Goal: Task Accomplishment & Management: Use online tool/utility

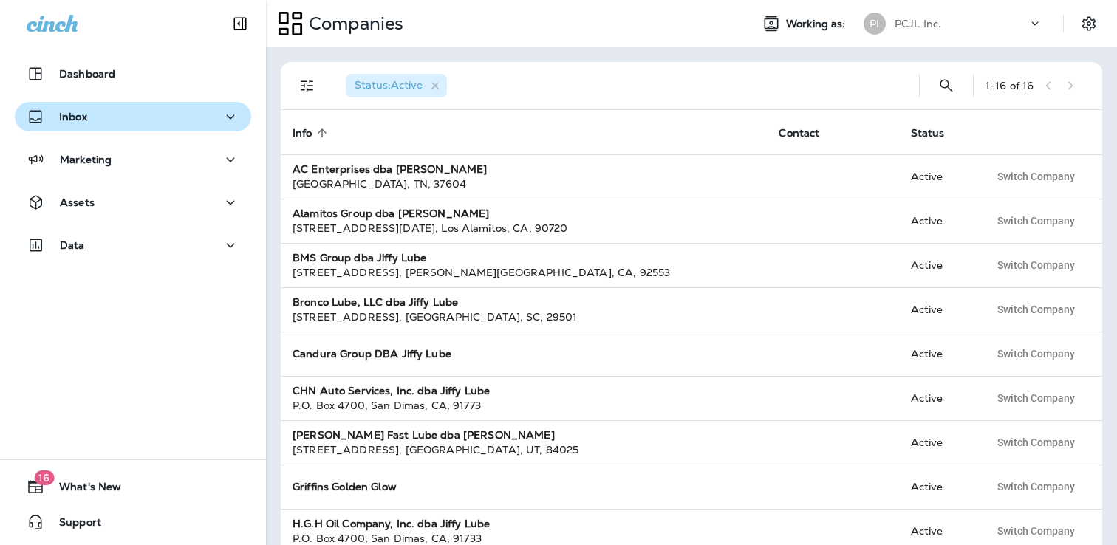
click at [82, 115] on p "Inbox" at bounding box center [73, 117] width 28 height 12
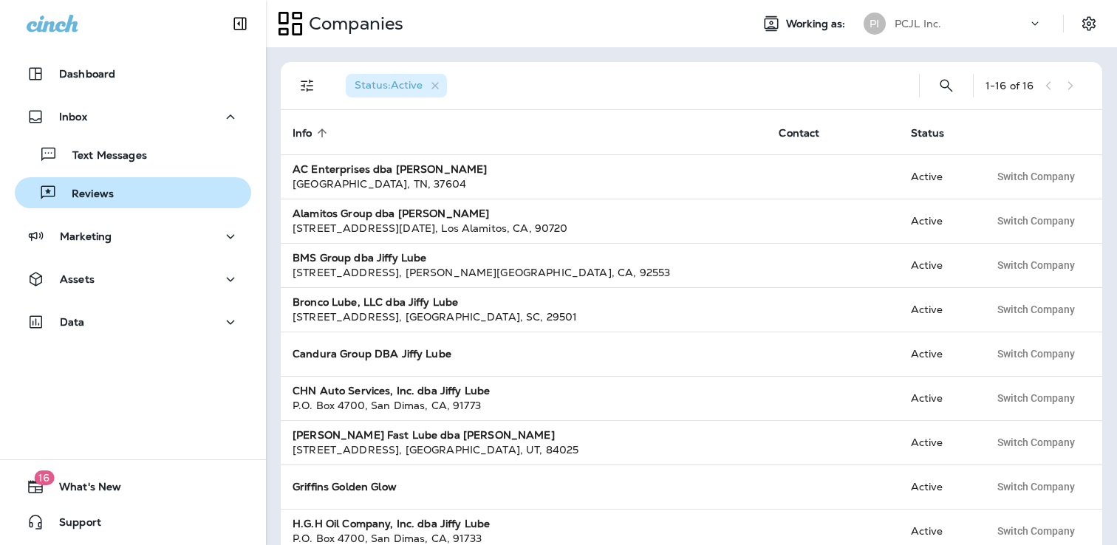
click at [83, 198] on p "Reviews" at bounding box center [85, 195] width 57 height 14
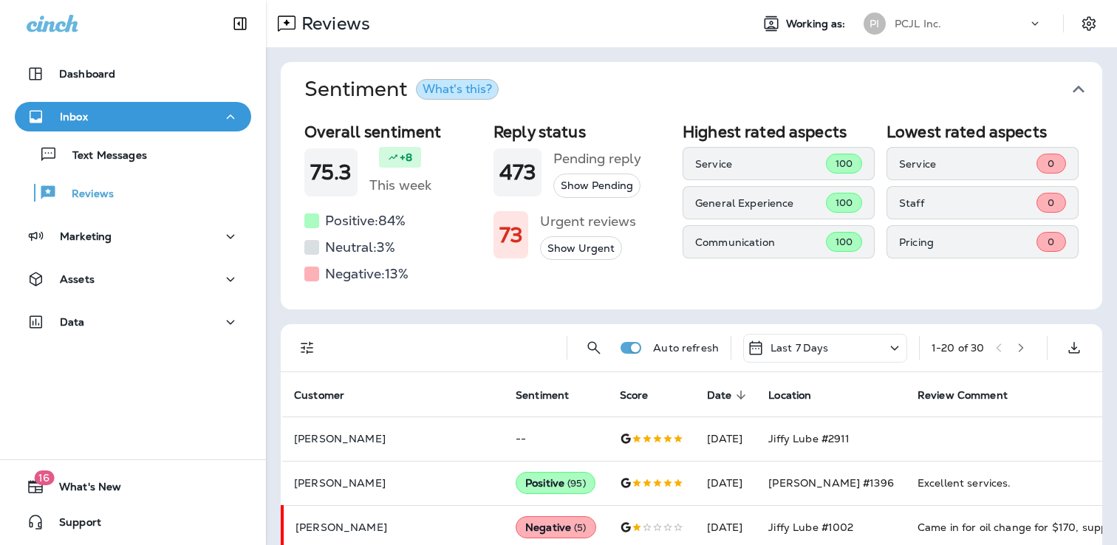
click at [924, 18] on p "PCJL Inc." at bounding box center [917, 24] width 47 height 12
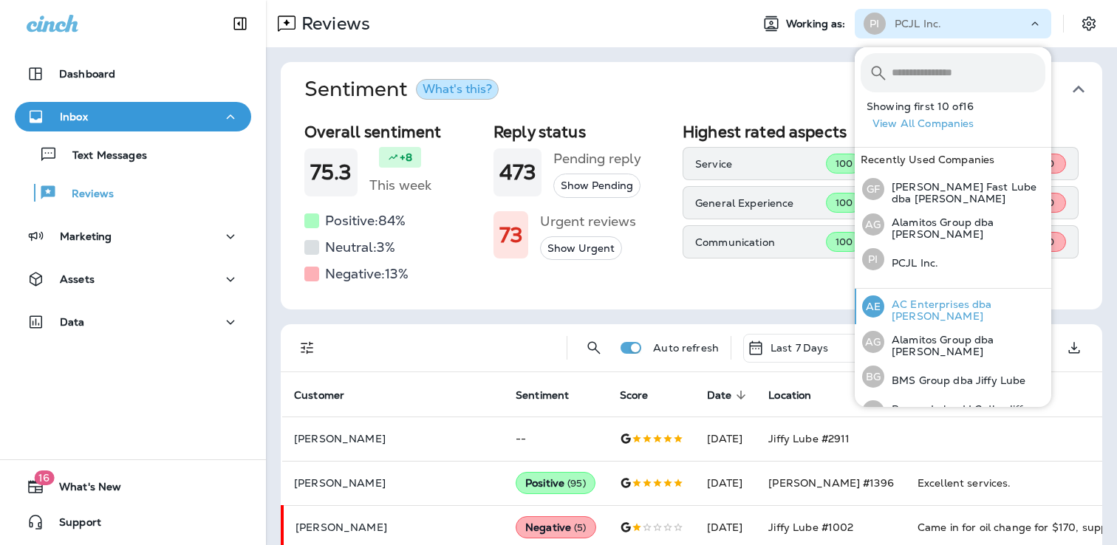
click at [924, 305] on p "AC Enterprises dba [PERSON_NAME]" at bounding box center [964, 310] width 161 height 24
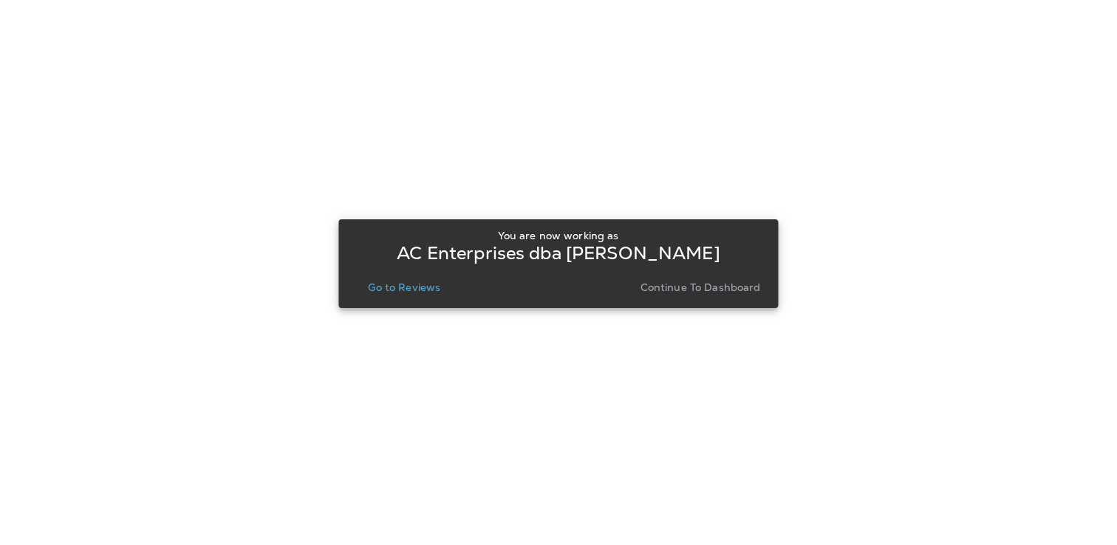
click at [407, 306] on div "You are now working as AC Enterprises dba [PERSON_NAME] Go to Reviews Continue …" at bounding box center [557, 263] width 439 height 89
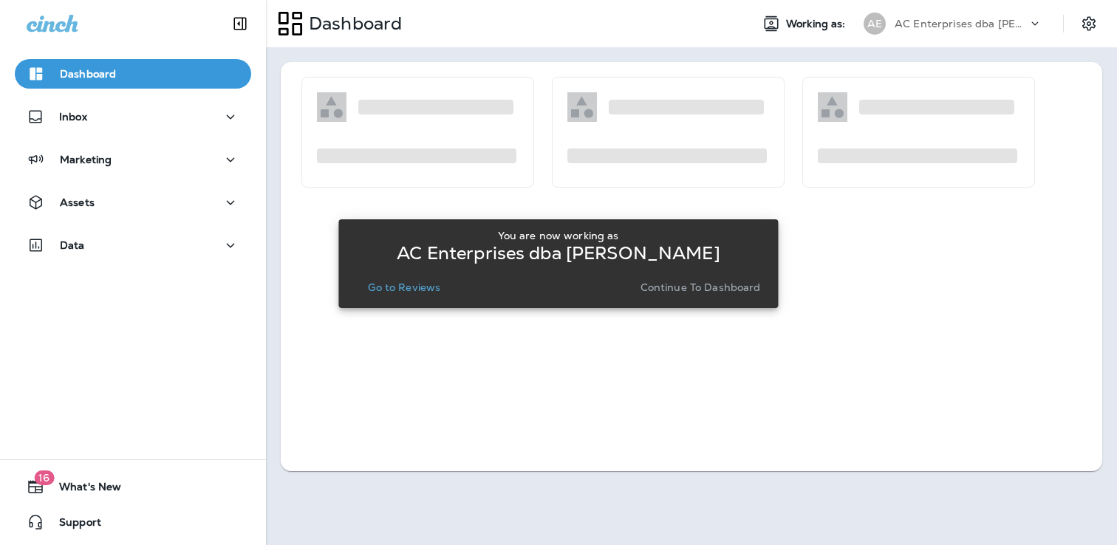
click at [411, 289] on p "Go to Reviews" at bounding box center [404, 287] width 72 height 12
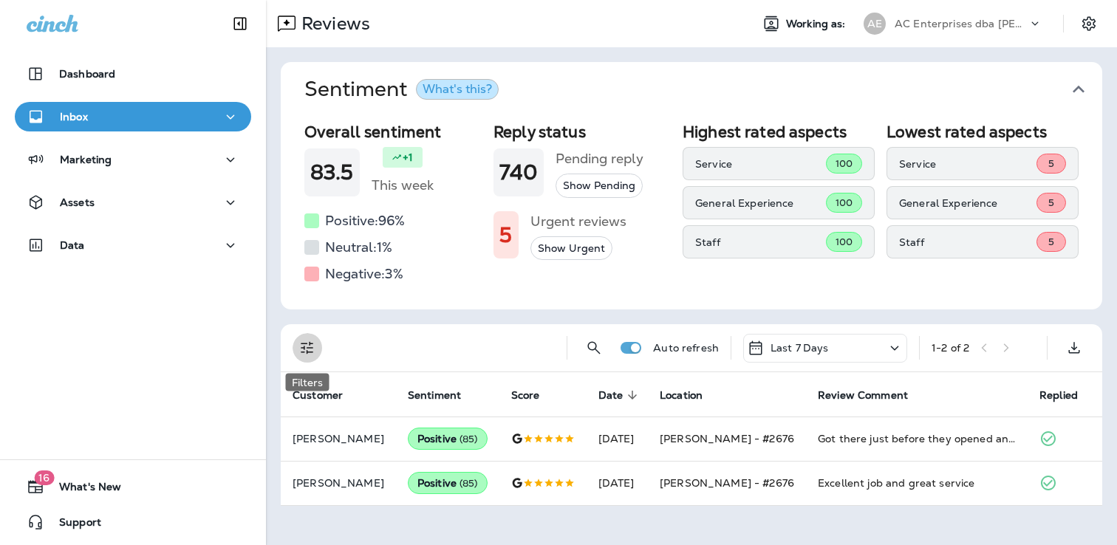
click at [307, 348] on icon "Filters" at bounding box center [307, 348] width 13 height 13
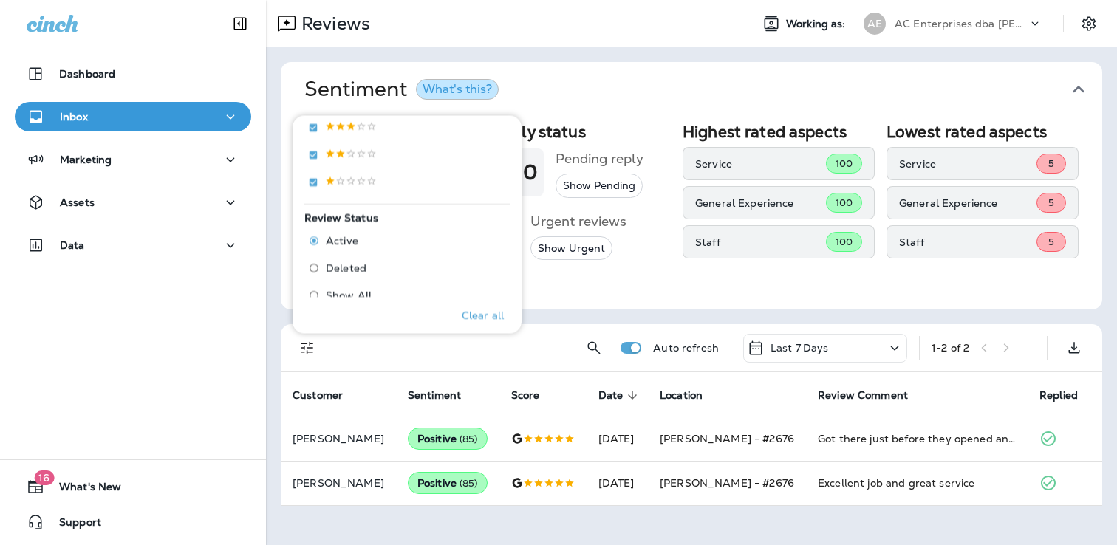
scroll to position [355, 0]
click at [358, 264] on span "Deleted" at bounding box center [346, 264] width 41 height 12
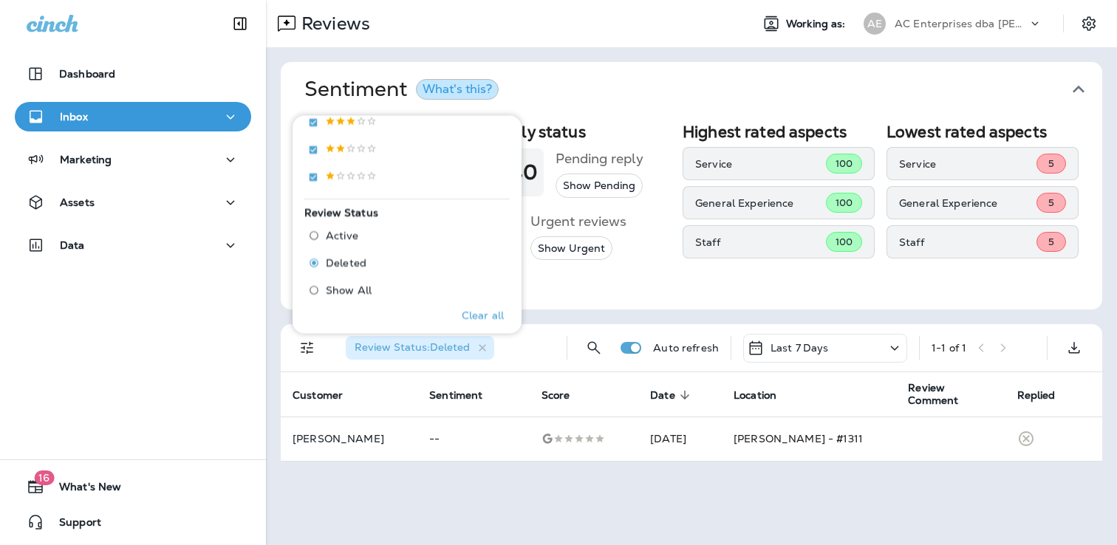
click at [925, 9] on div "AE AC Enterprises dba [PERSON_NAME]" at bounding box center [953, 24] width 196 height 30
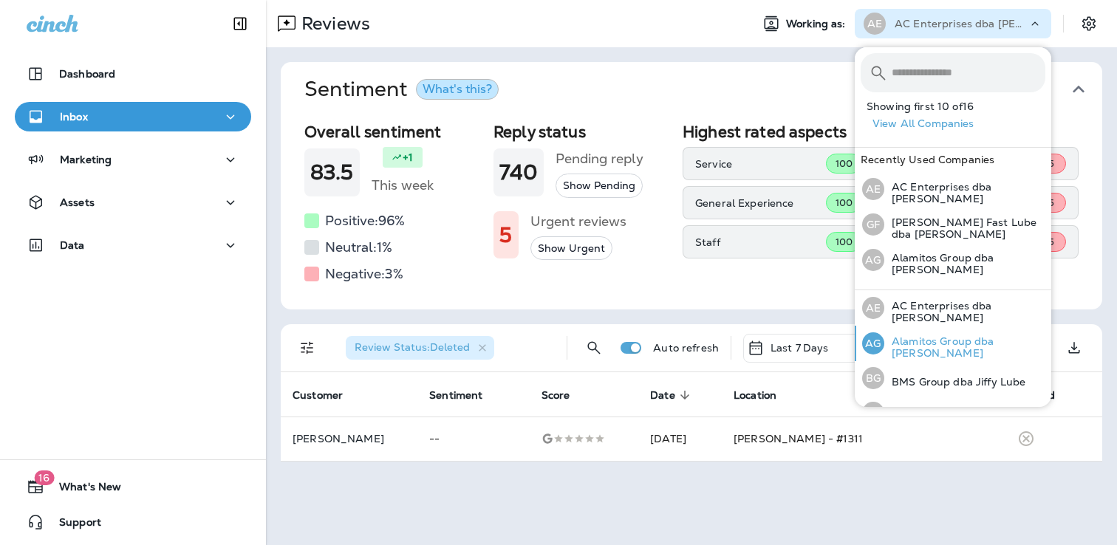
click at [895, 352] on div "AG Alamitos Group dba Jiffy Lube" at bounding box center [953, 343] width 195 height 35
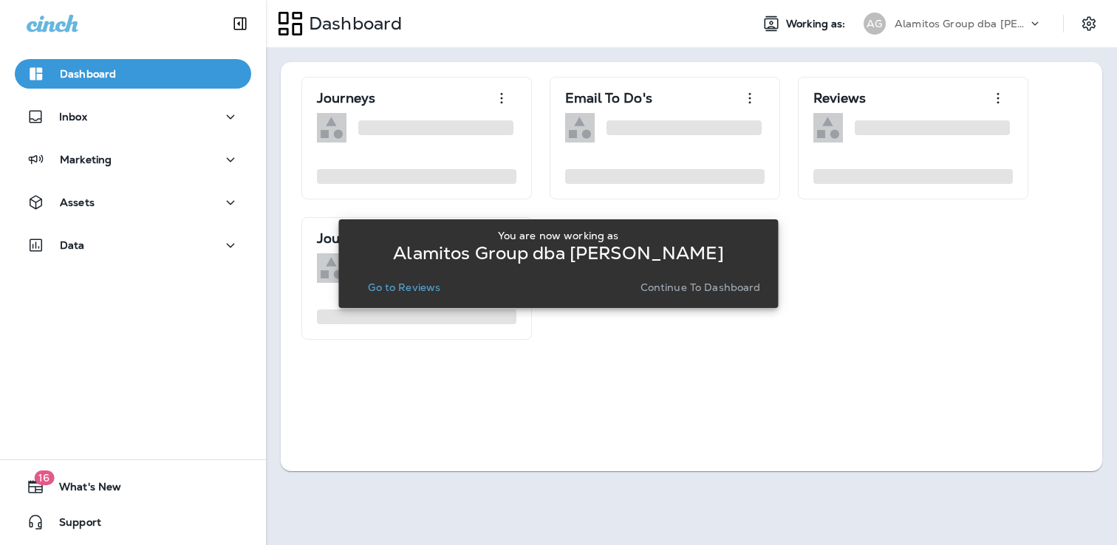
click at [411, 284] on p "Go to Reviews" at bounding box center [404, 287] width 72 height 12
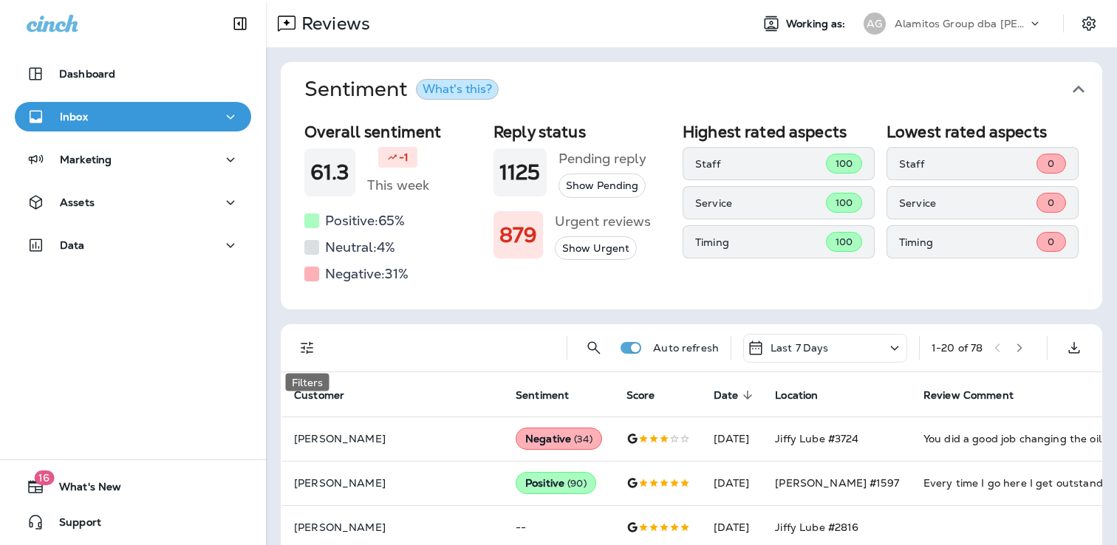
click at [309, 352] on icon "Filters" at bounding box center [307, 348] width 13 height 13
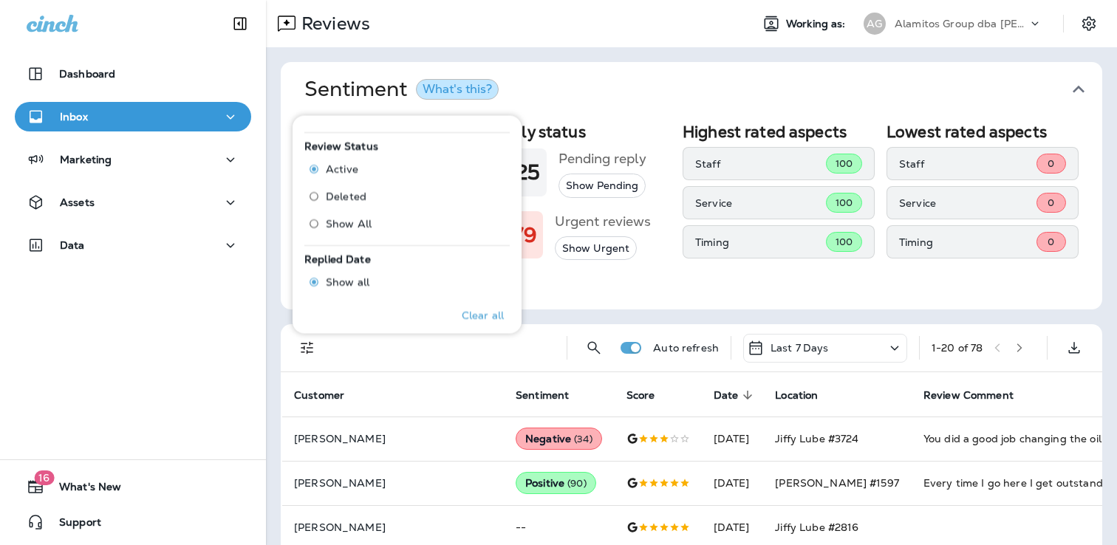
scroll to position [460, 0]
click at [346, 155] on span "Deleted" at bounding box center [346, 159] width 41 height 12
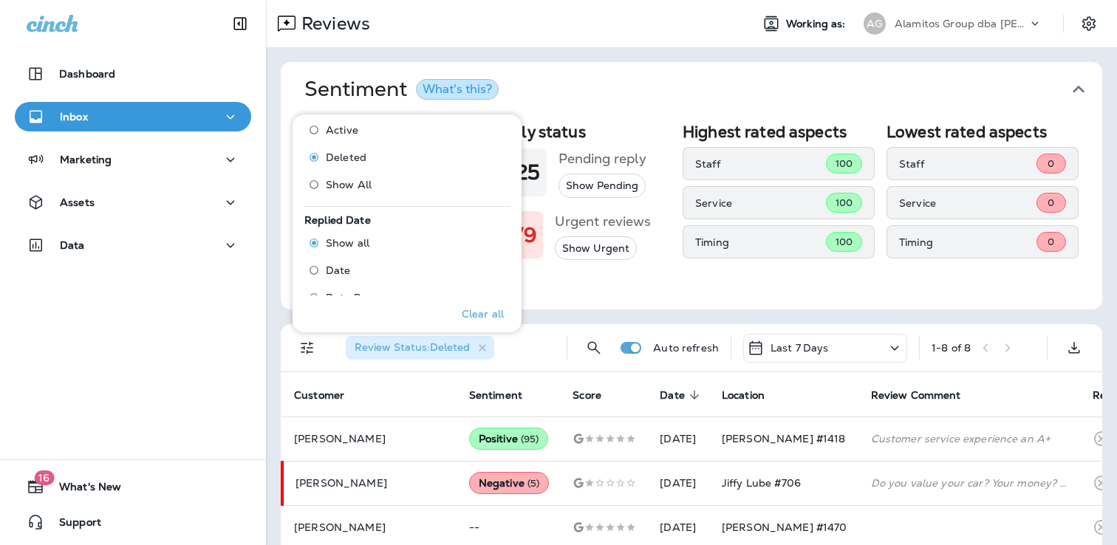
click at [951, 28] on p "Alamitos Group dba [PERSON_NAME]" at bounding box center [960, 24] width 133 height 12
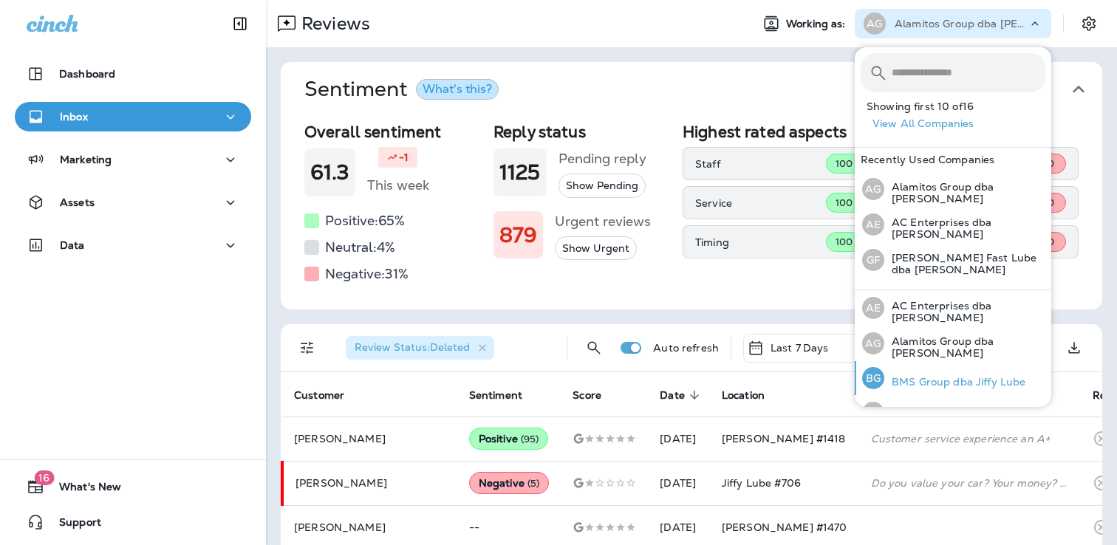
click at [926, 380] on p "BMS Group dba Jiffy Lube" at bounding box center [954, 382] width 141 height 12
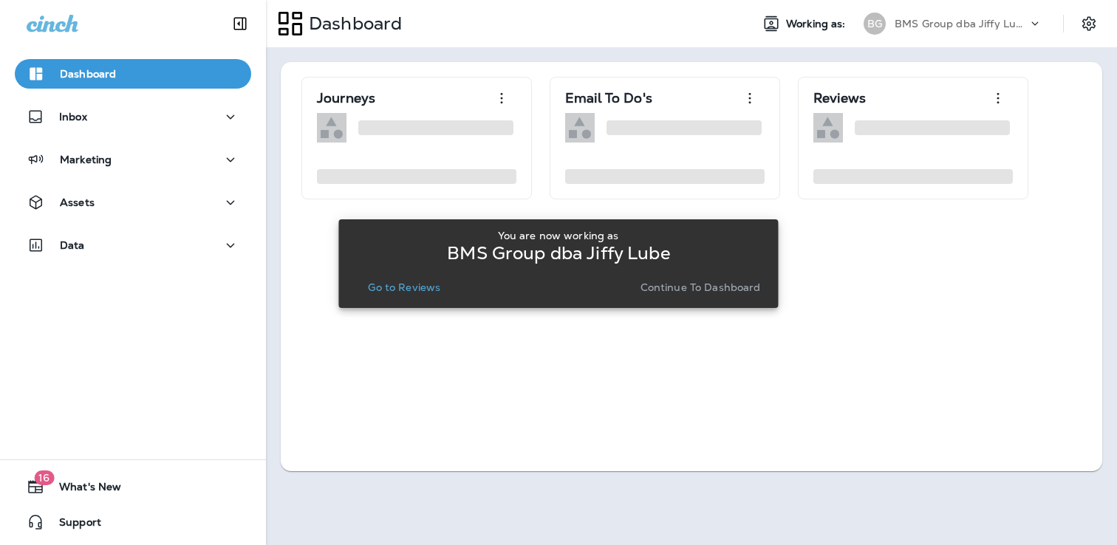
click at [398, 289] on p "Go to Reviews" at bounding box center [404, 287] width 72 height 12
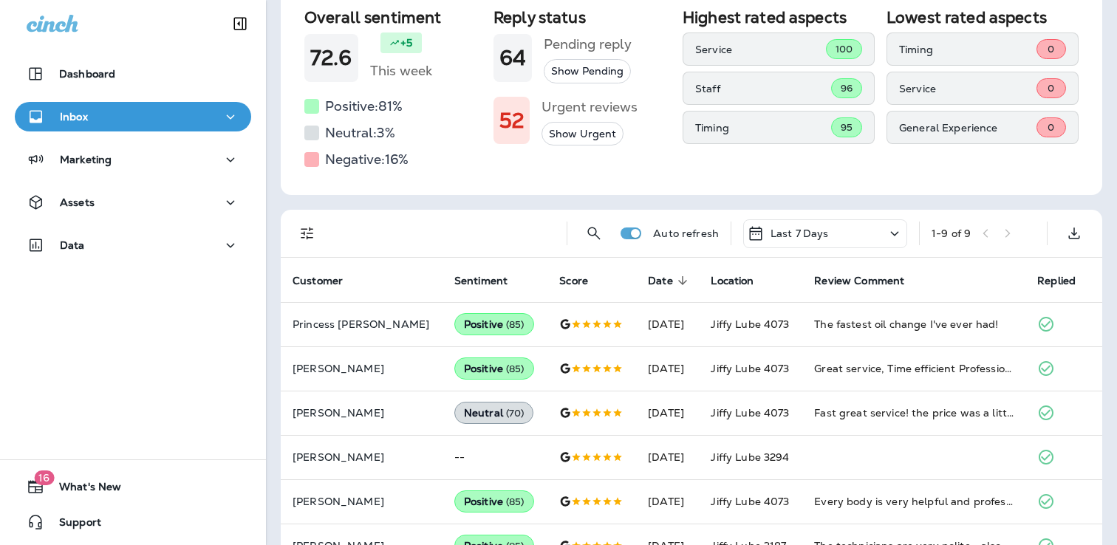
scroll to position [141, 0]
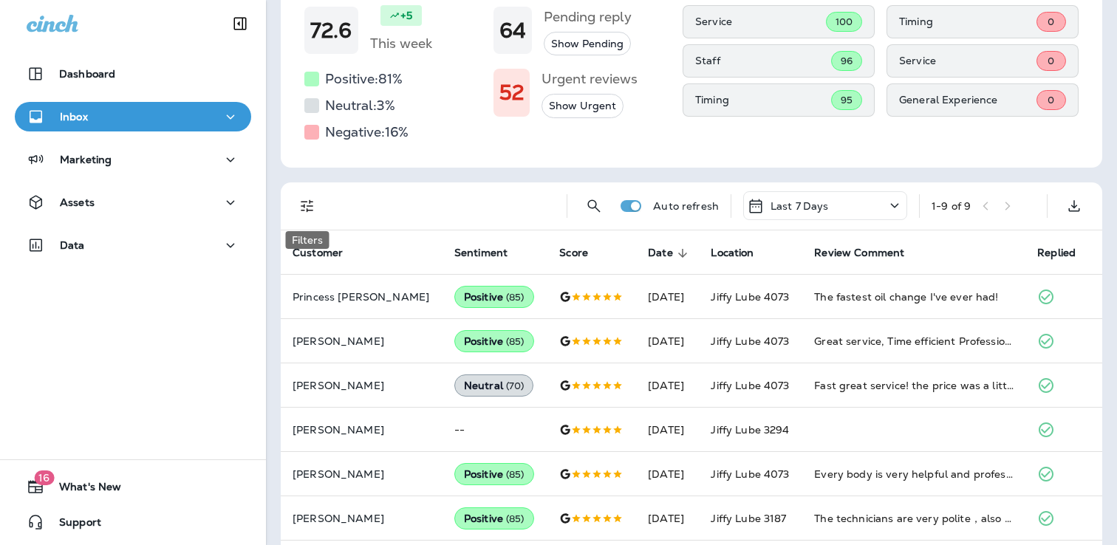
click at [316, 208] on button "Filters" at bounding box center [307, 206] width 30 height 30
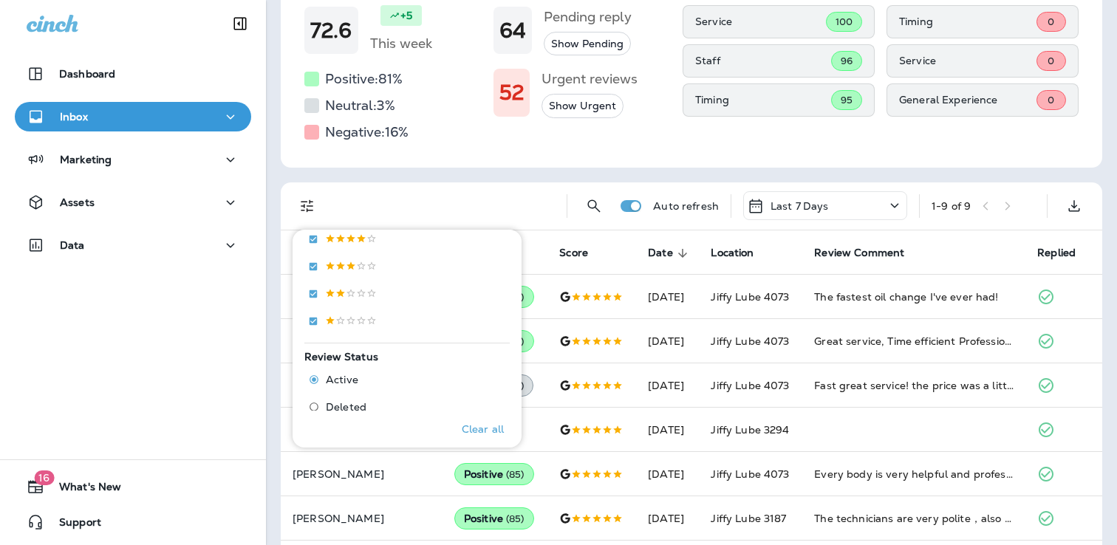
scroll to position [352, 0]
click at [352, 380] on span "Deleted" at bounding box center [346, 380] width 41 height 12
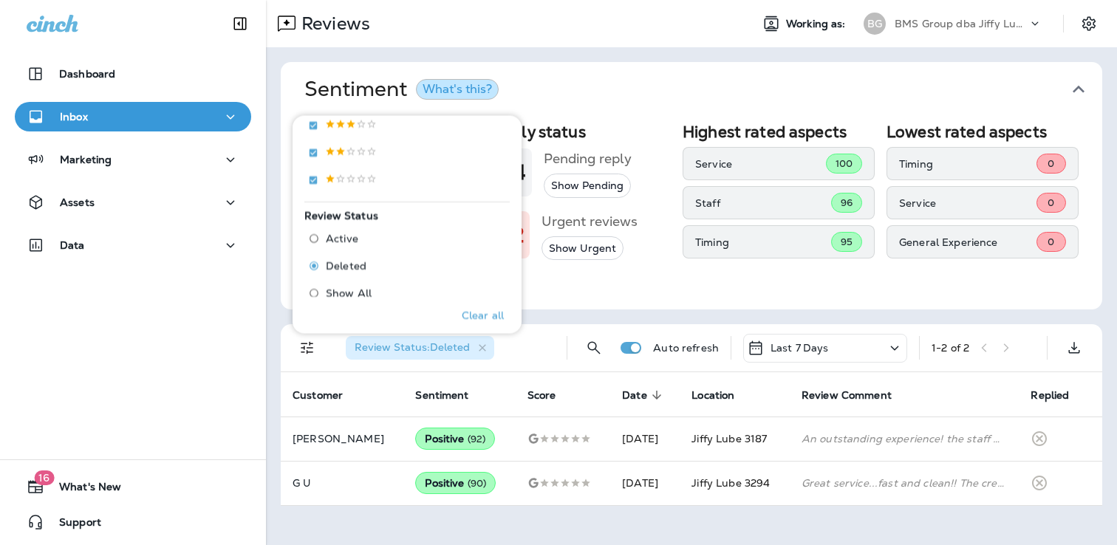
click at [773, 257] on div "Timing 95" at bounding box center [778, 241] width 192 height 33
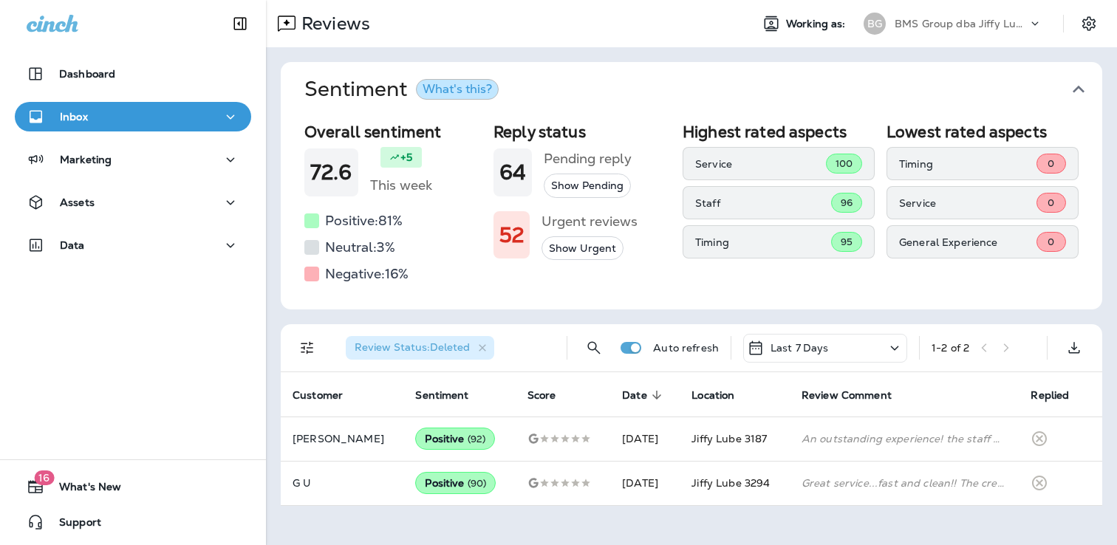
click at [987, 32] on div "BMS Group dba Jiffy Lube" at bounding box center [960, 24] width 133 height 22
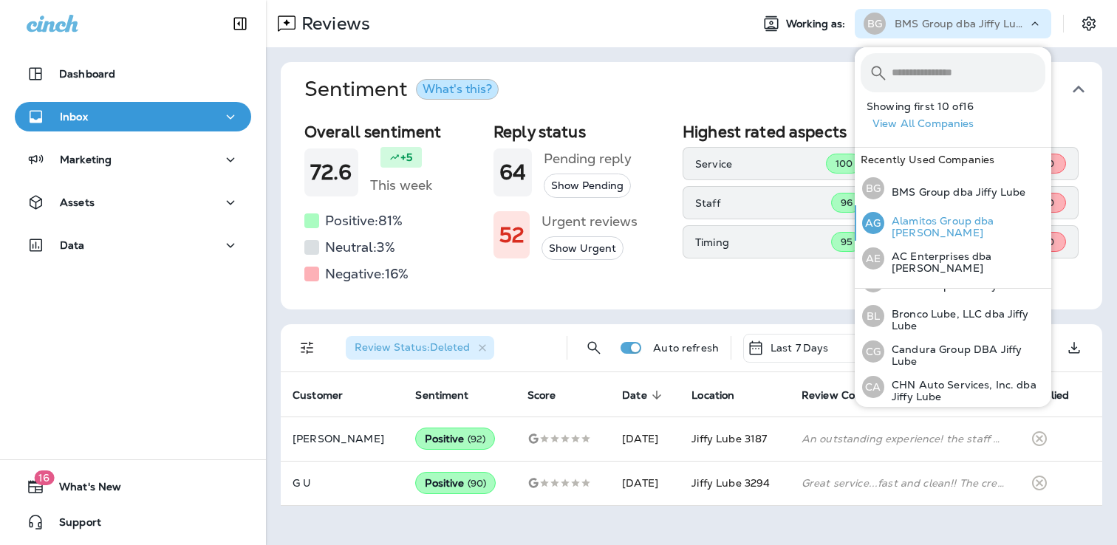
scroll to position [109, 0]
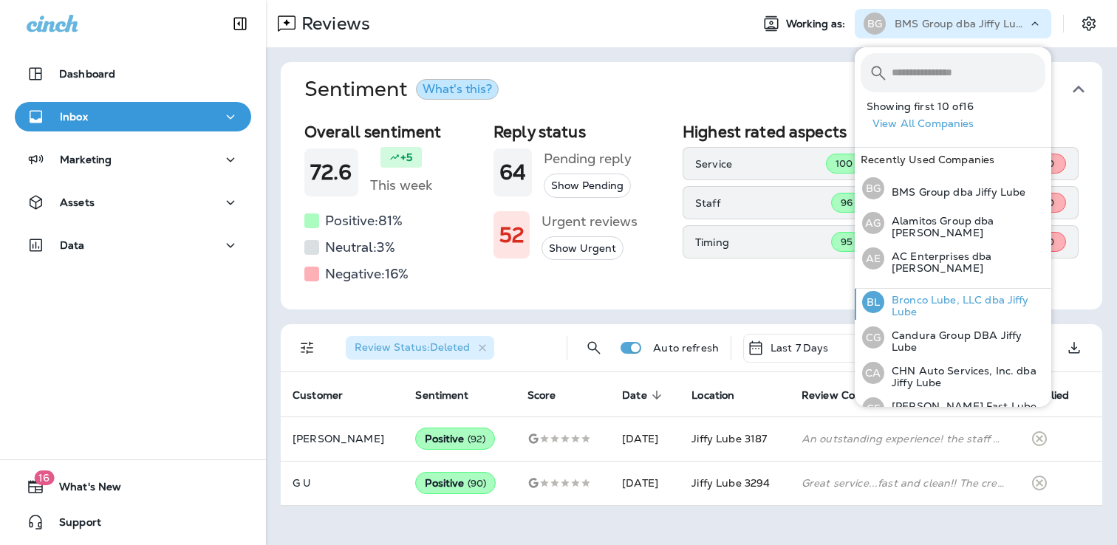
click at [916, 298] on p "Bronco Lube, LLC dba Jiffy Lube" at bounding box center [964, 306] width 161 height 24
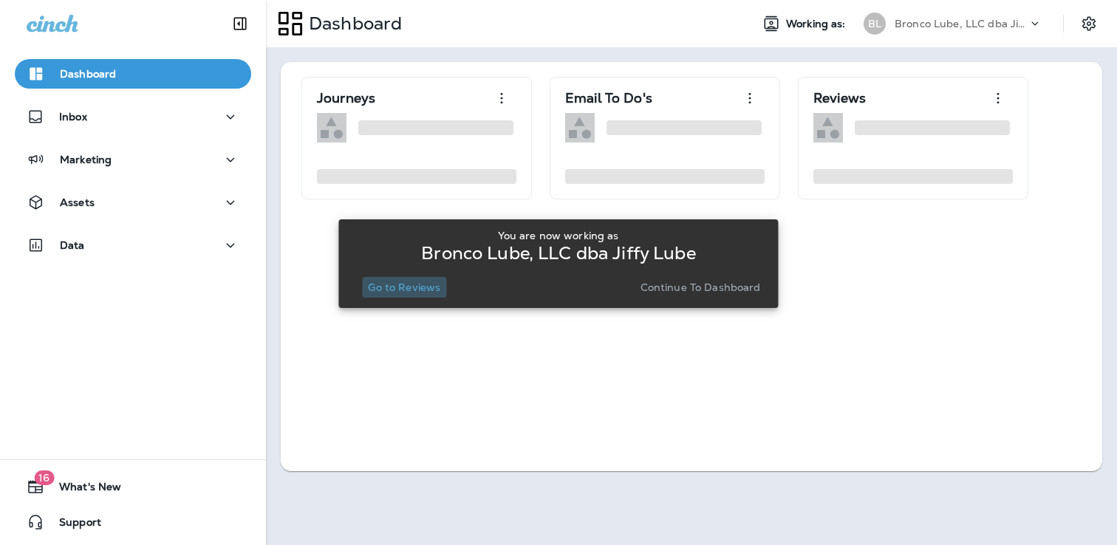
click at [412, 289] on p "Go to Reviews" at bounding box center [404, 287] width 72 height 12
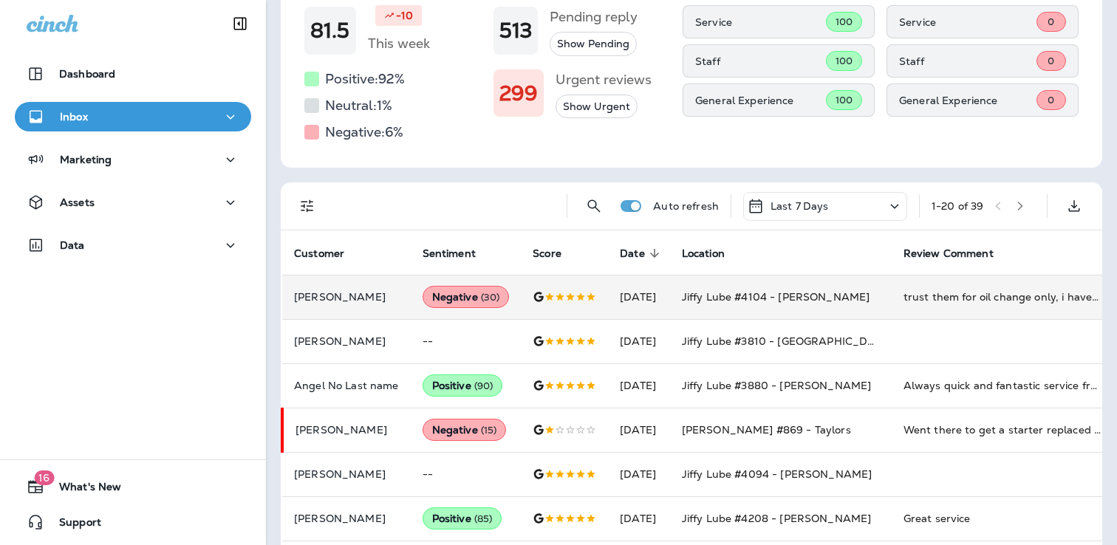
scroll to position [154, 0]
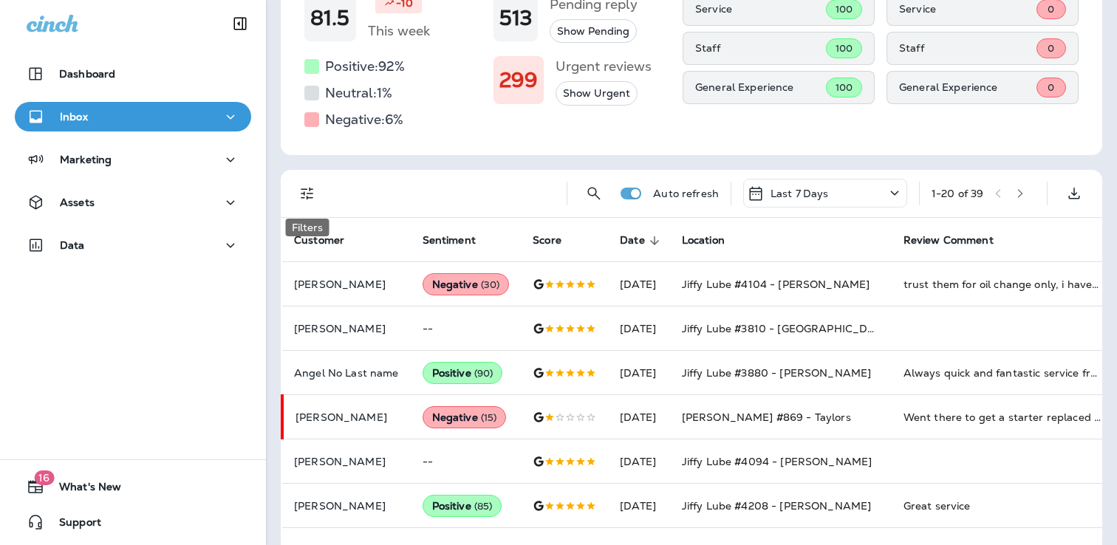
click at [321, 195] on button "Filters" at bounding box center [307, 194] width 30 height 30
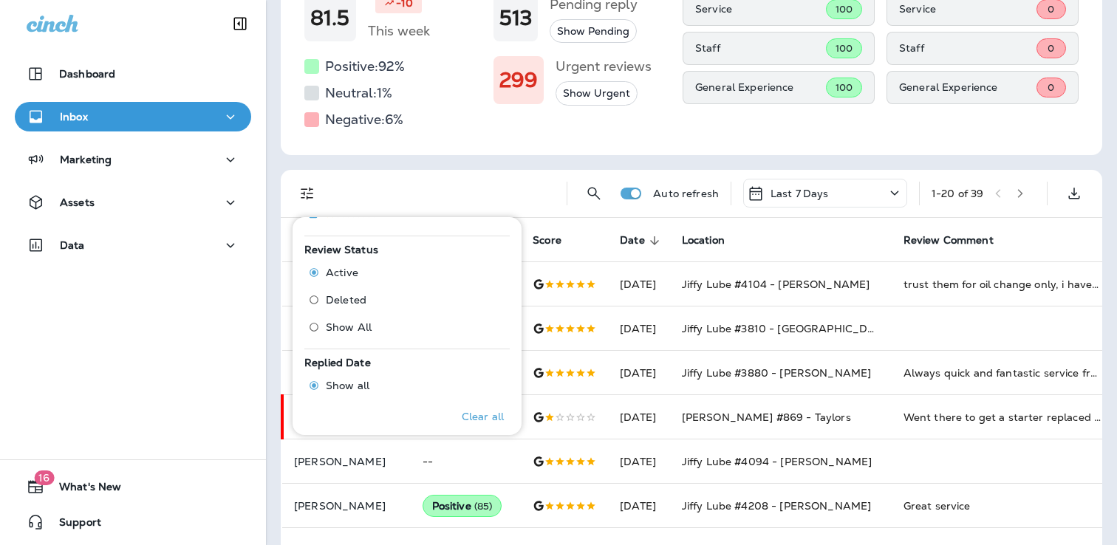
scroll to position [432, 0]
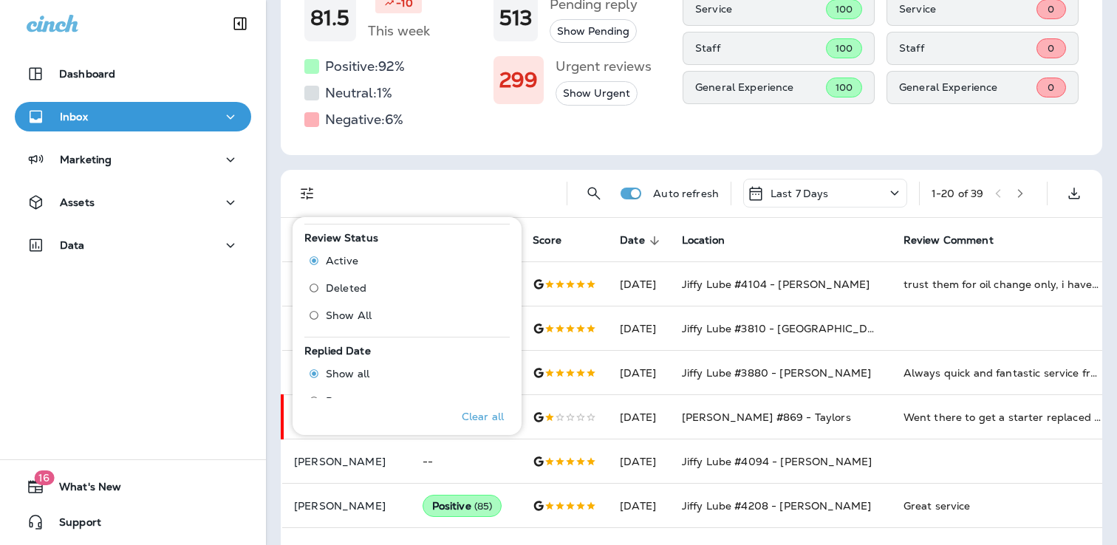
click at [348, 283] on span "Deleted" at bounding box center [346, 288] width 41 height 12
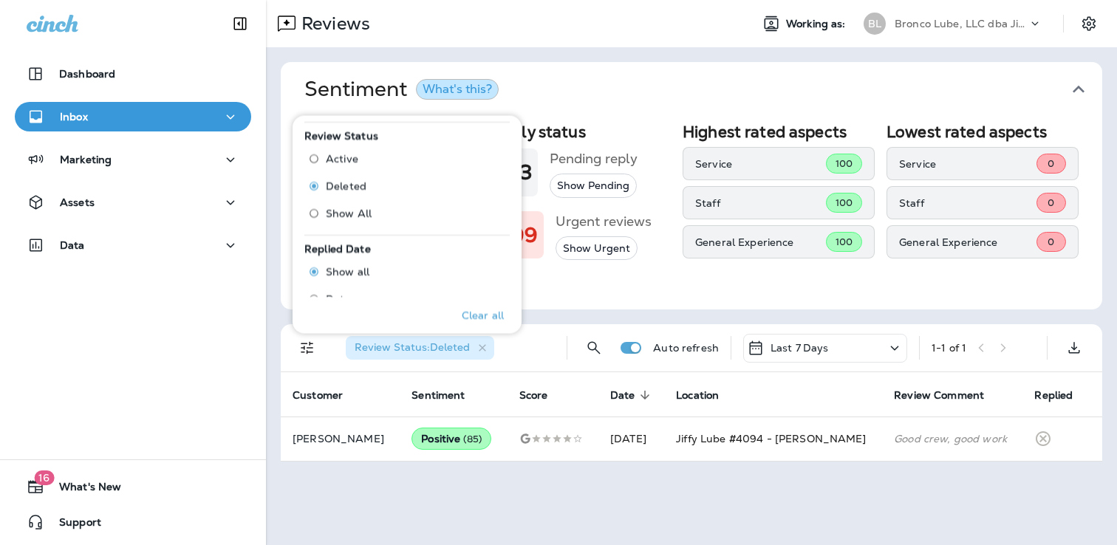
click at [770, 504] on div "Reviews Working as: BL [PERSON_NAME], LLC dba Jiffy Lube Sentiment What's this?…" at bounding box center [691, 272] width 851 height 545
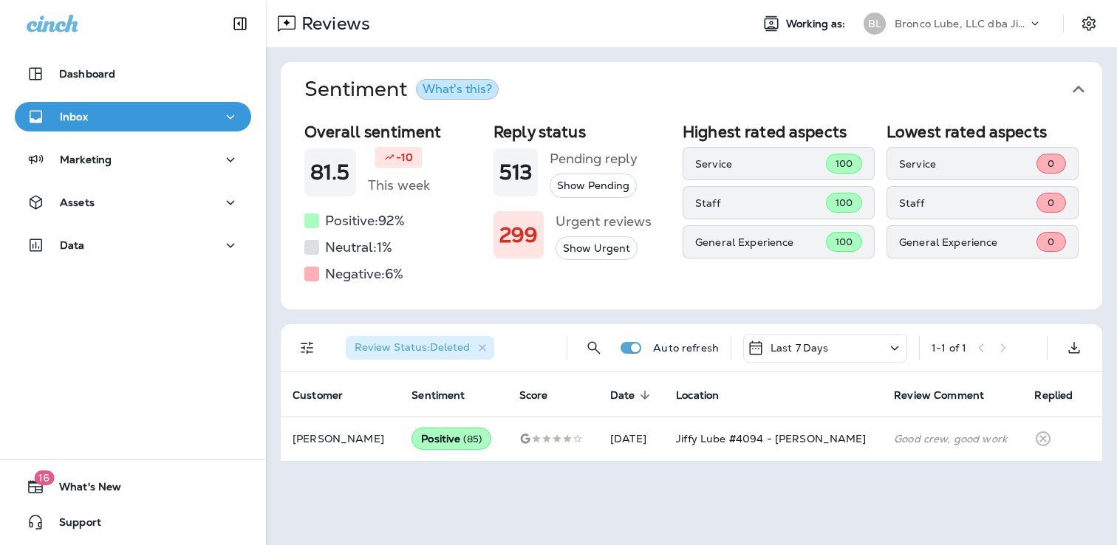
click at [967, 19] on p "Bronco Lube, LLC dba Jiffy Lube" at bounding box center [960, 24] width 133 height 12
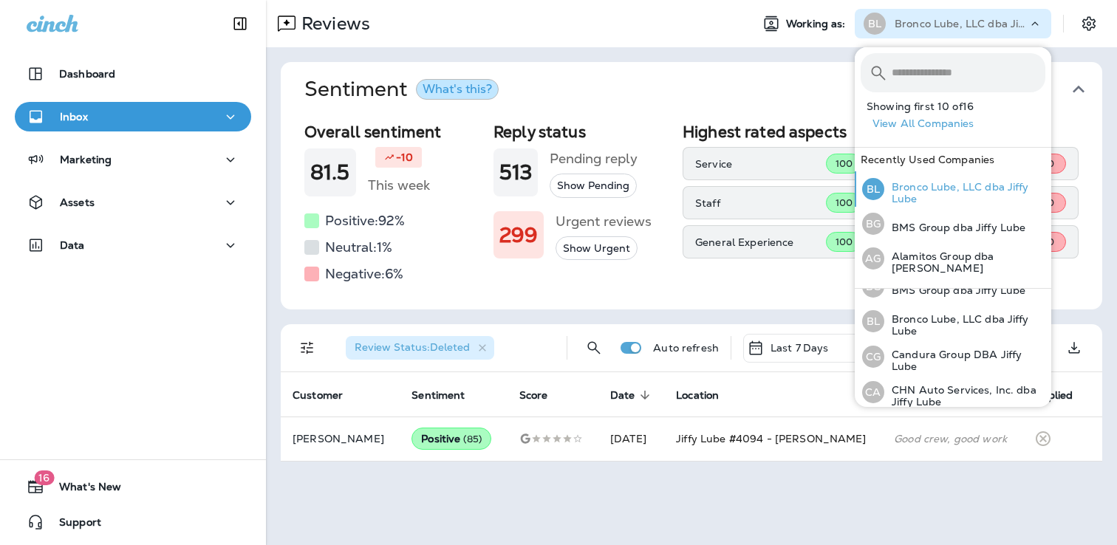
scroll to position [87, 0]
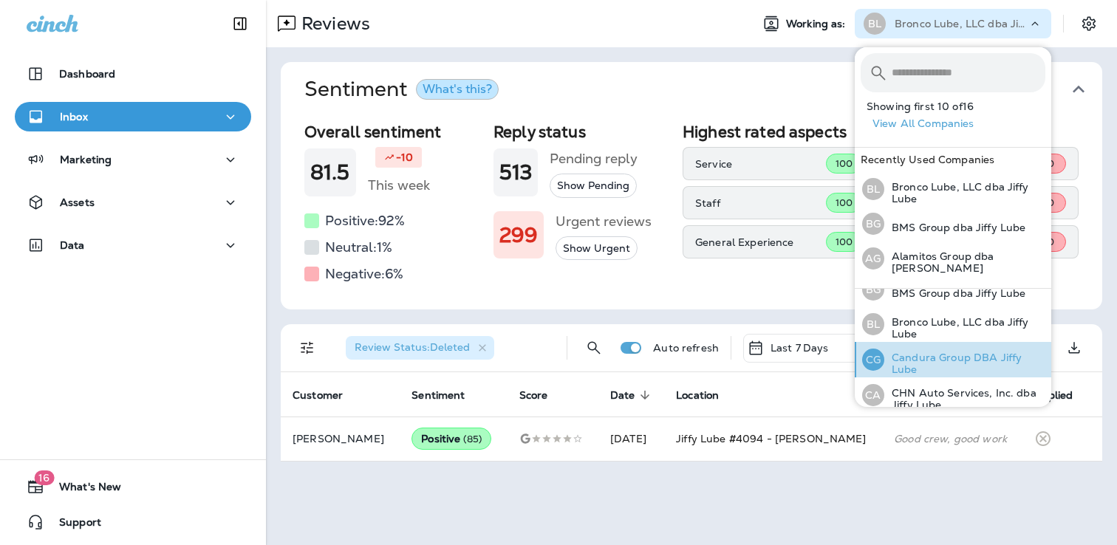
click at [907, 352] on p "Candura Group DBA Jiffy Lube" at bounding box center [964, 364] width 161 height 24
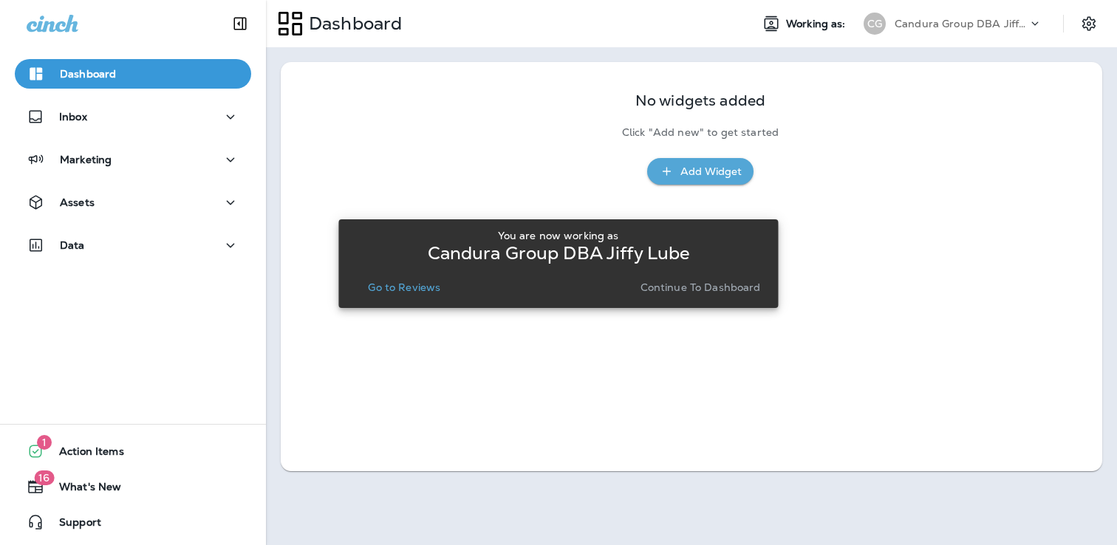
click at [386, 306] on div "You are now working as Candura Group DBA Jiffy Lube Go to Reviews Continue to D…" at bounding box center [557, 263] width 439 height 89
click at [394, 292] on p "Go to Reviews" at bounding box center [404, 287] width 72 height 12
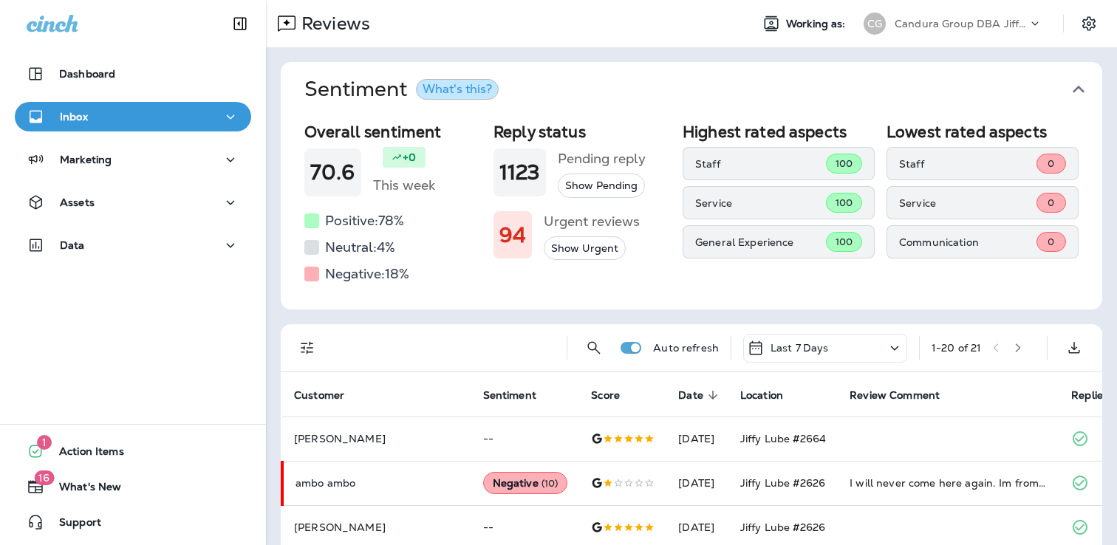
click at [981, 27] on p "Candura Group DBA Jiffy Lube" at bounding box center [960, 24] width 133 height 12
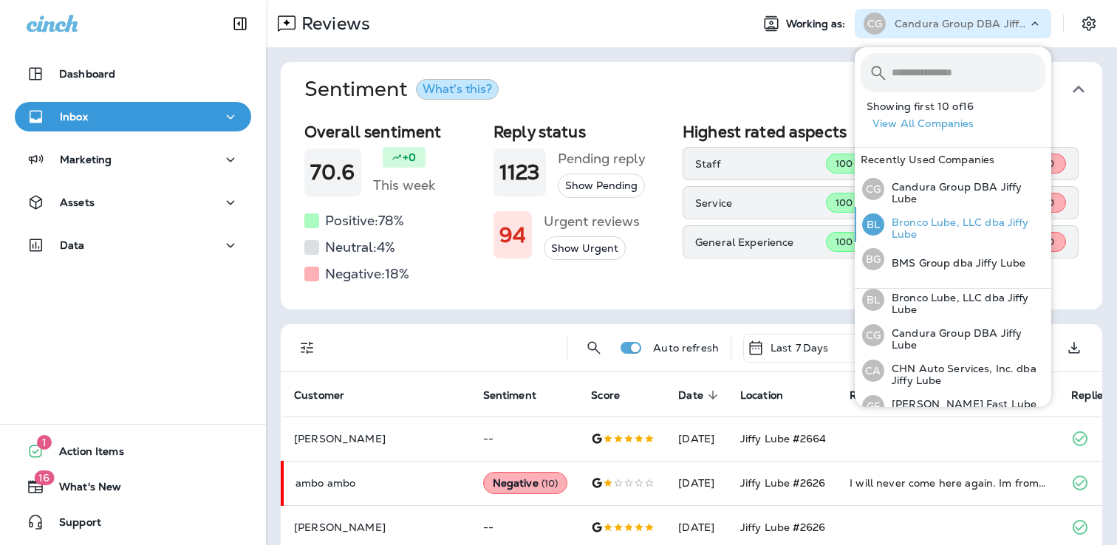
scroll to position [132, 0]
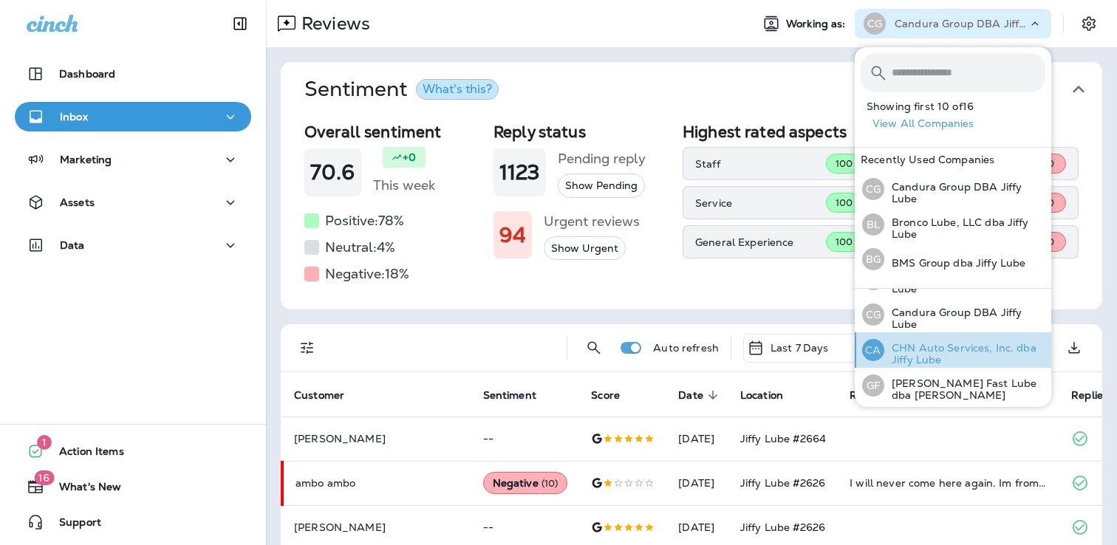
click at [925, 353] on p "CHN Auto Services, Inc. dba Jiffy Lube" at bounding box center [964, 354] width 161 height 24
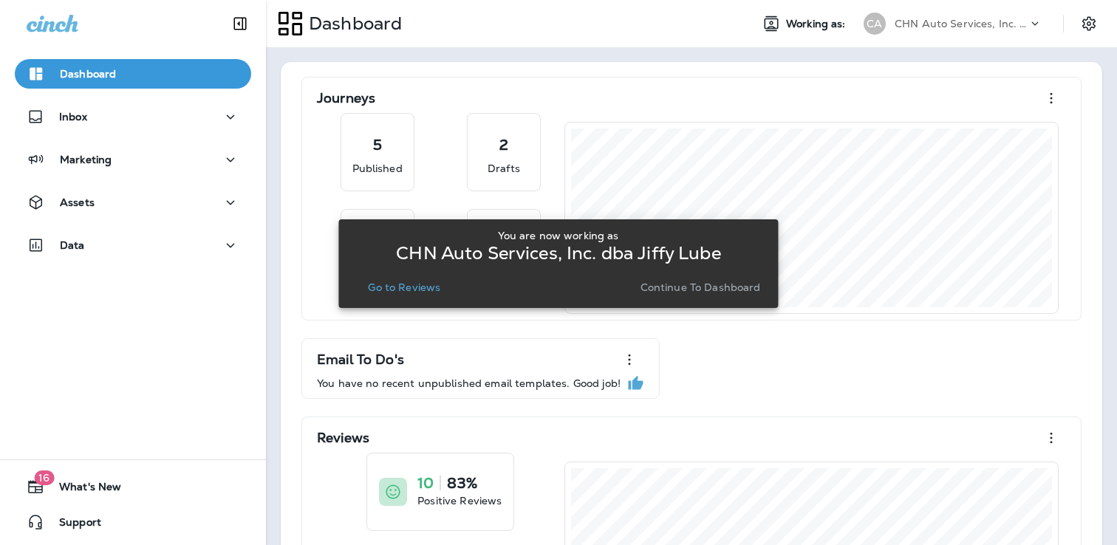
click at [407, 288] on p "Go to Reviews" at bounding box center [404, 287] width 72 height 12
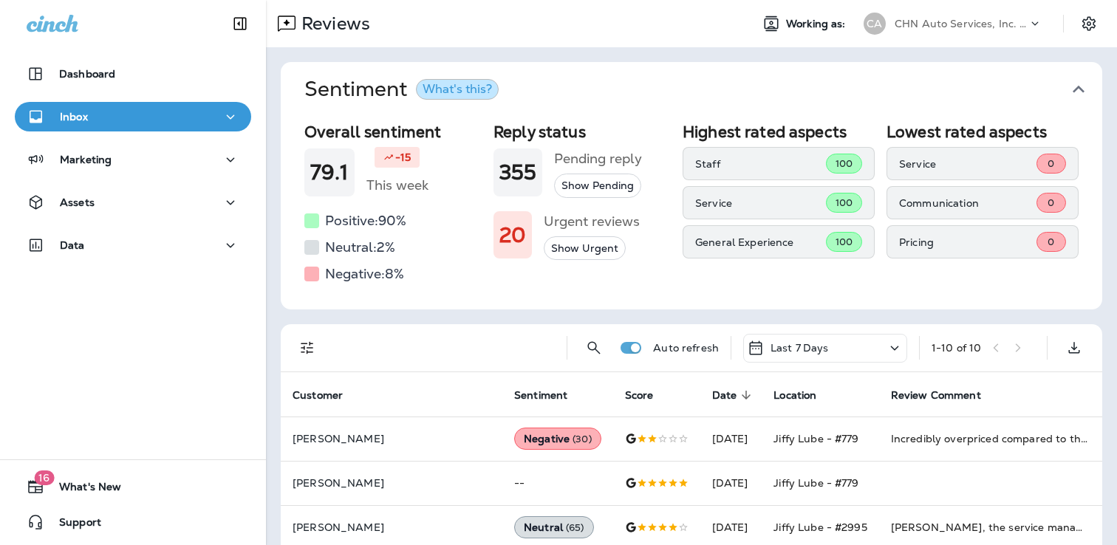
click at [1000, 16] on div "CHN Auto Services, Inc. dba Jiffy Lube" at bounding box center [960, 24] width 133 height 22
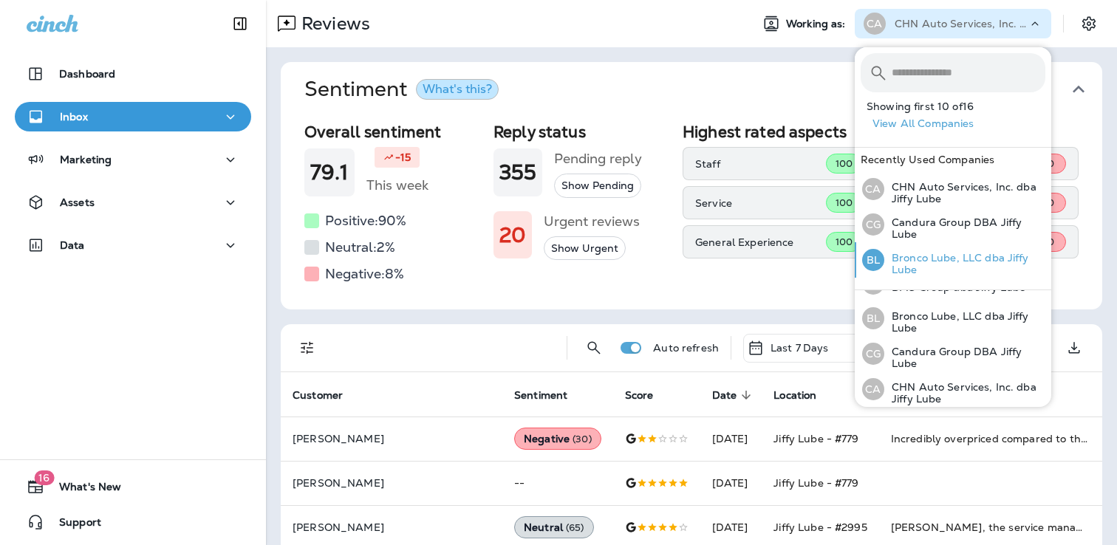
scroll to position [126, 0]
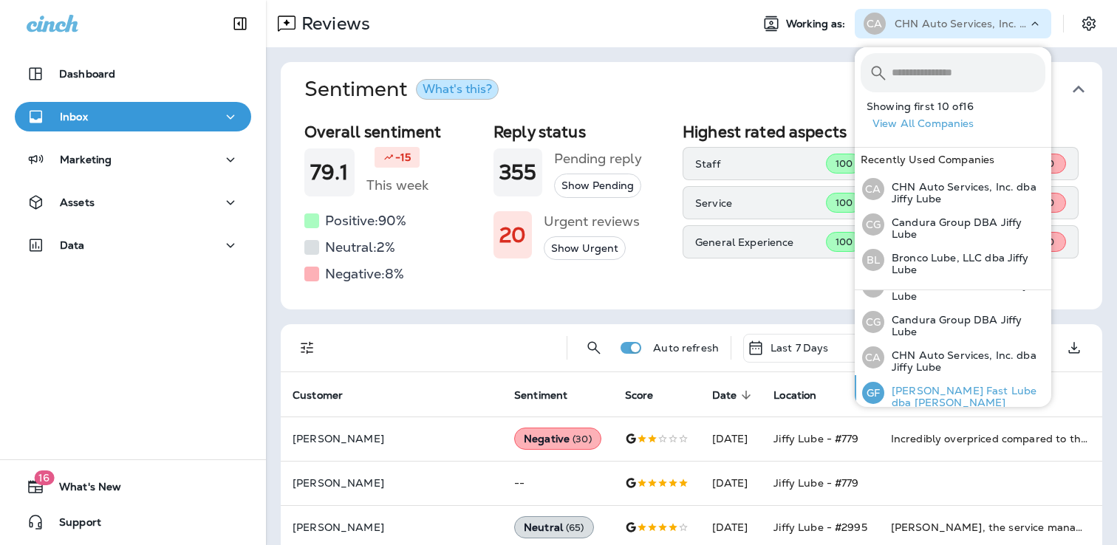
click at [900, 394] on p "[PERSON_NAME] Fast Lube dba [PERSON_NAME]" at bounding box center [964, 397] width 161 height 24
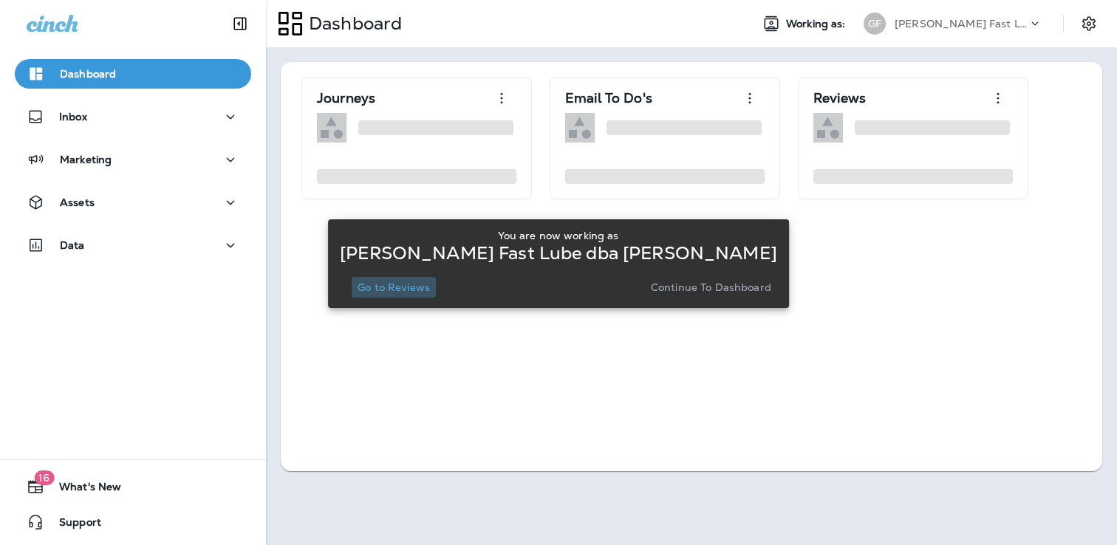
click at [414, 287] on p "Go to Reviews" at bounding box center [393, 287] width 72 height 12
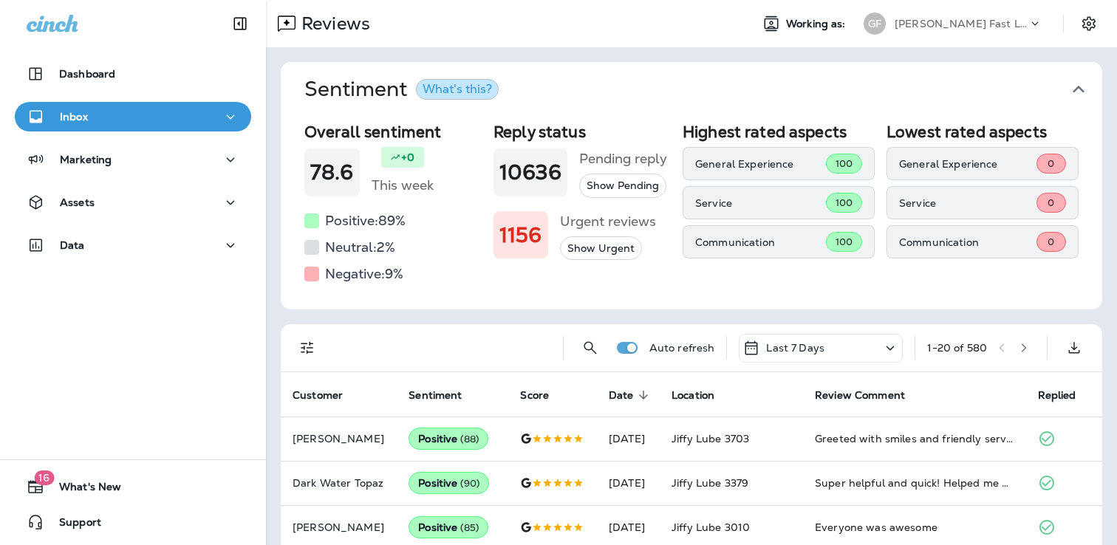
click at [959, 13] on div "[PERSON_NAME] Fast Lube dba [PERSON_NAME]" at bounding box center [960, 24] width 133 height 22
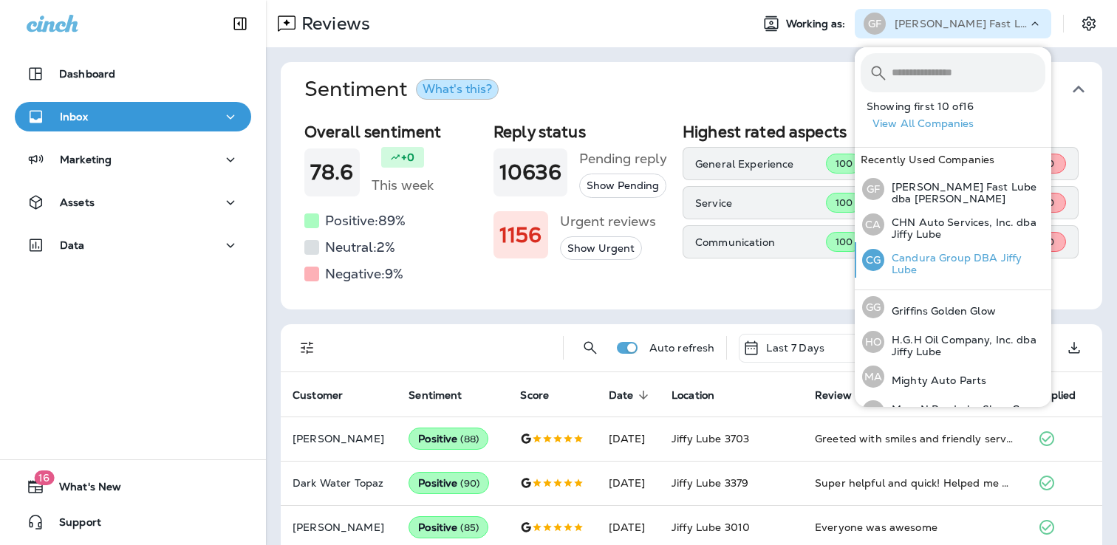
scroll to position [237, 0]
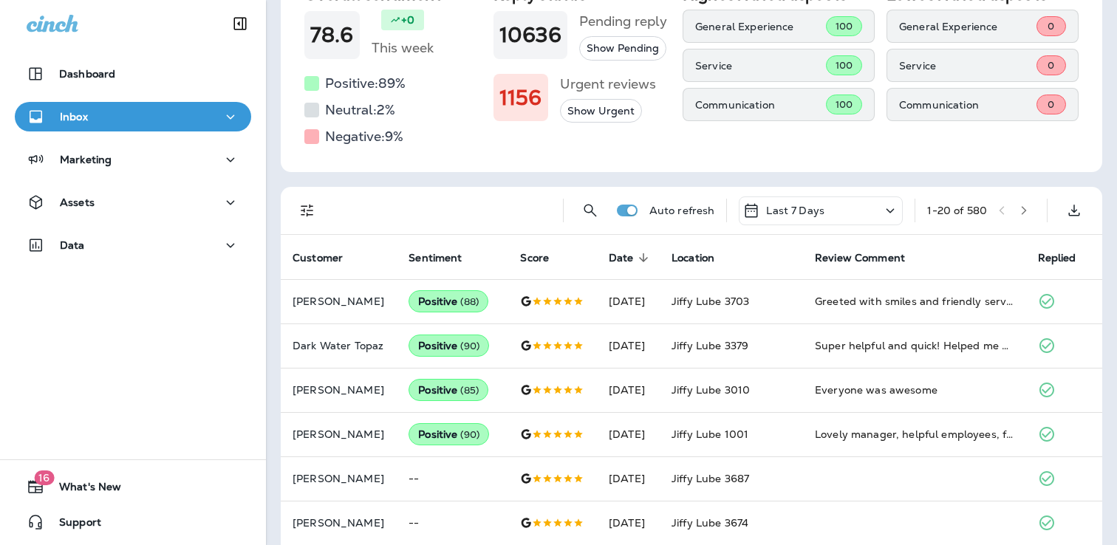
scroll to position [157, 0]
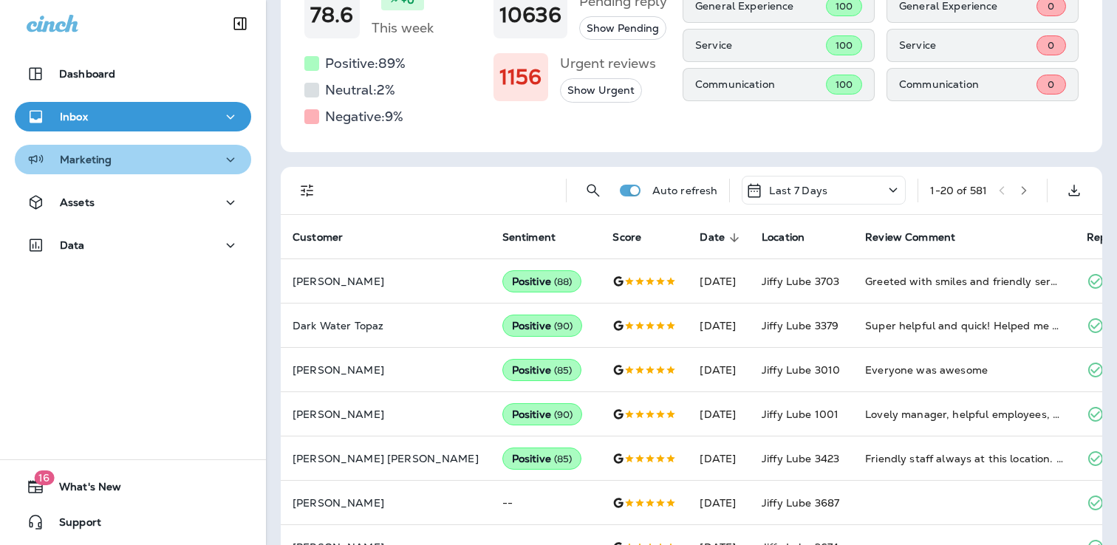
click at [103, 160] on p "Marketing" at bounding box center [86, 160] width 52 height 12
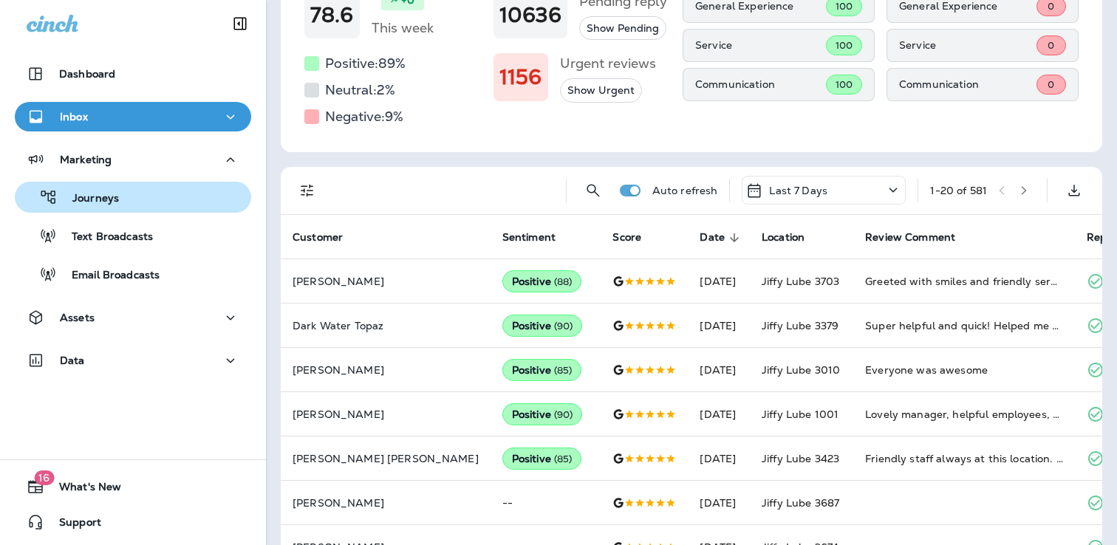
click at [100, 202] on p "Journeys" at bounding box center [88, 199] width 61 height 14
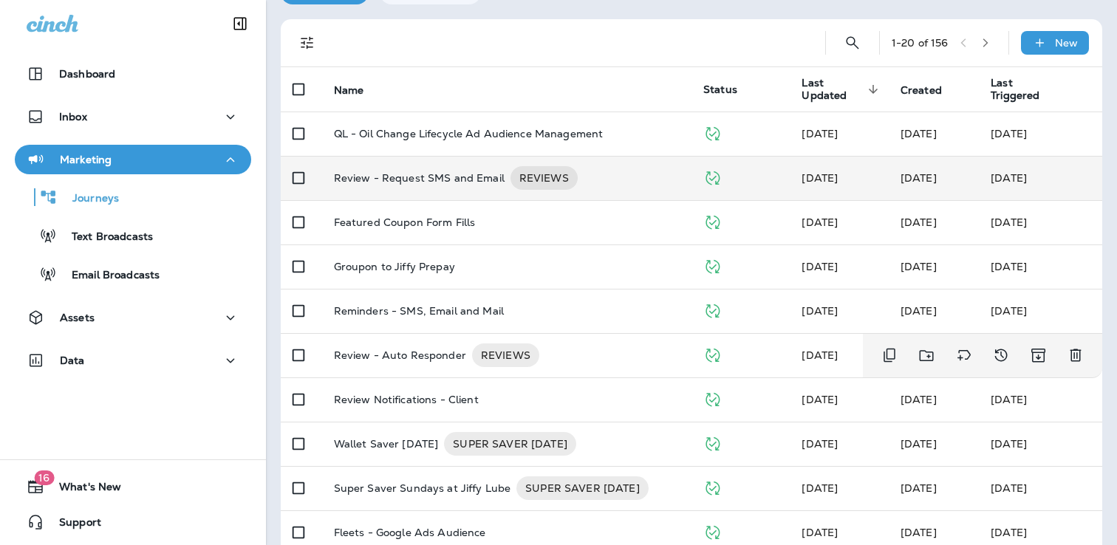
scroll to position [76, 0]
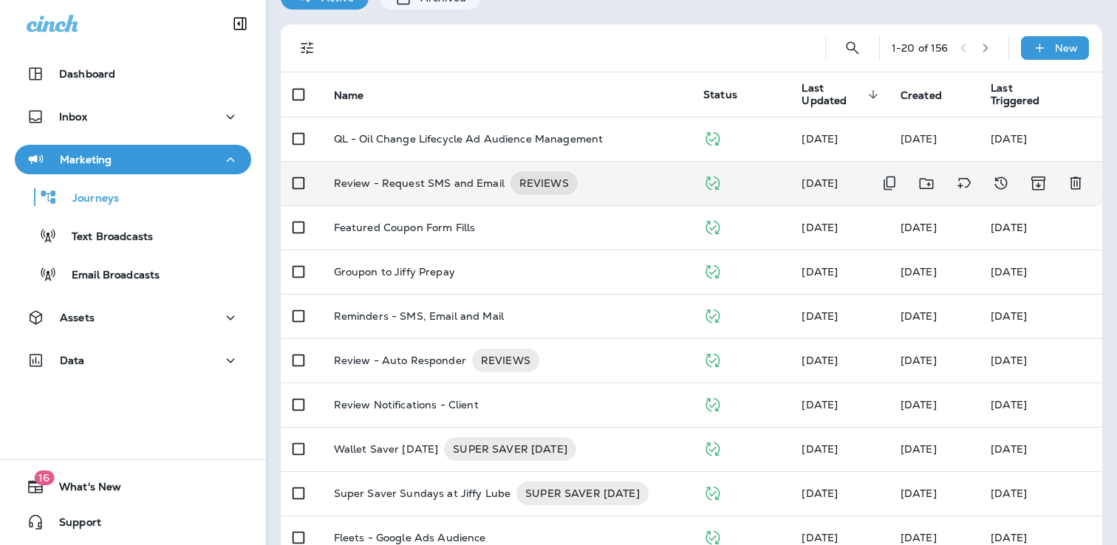
click at [451, 174] on p "Review - Request SMS and Email" at bounding box center [419, 183] width 171 height 24
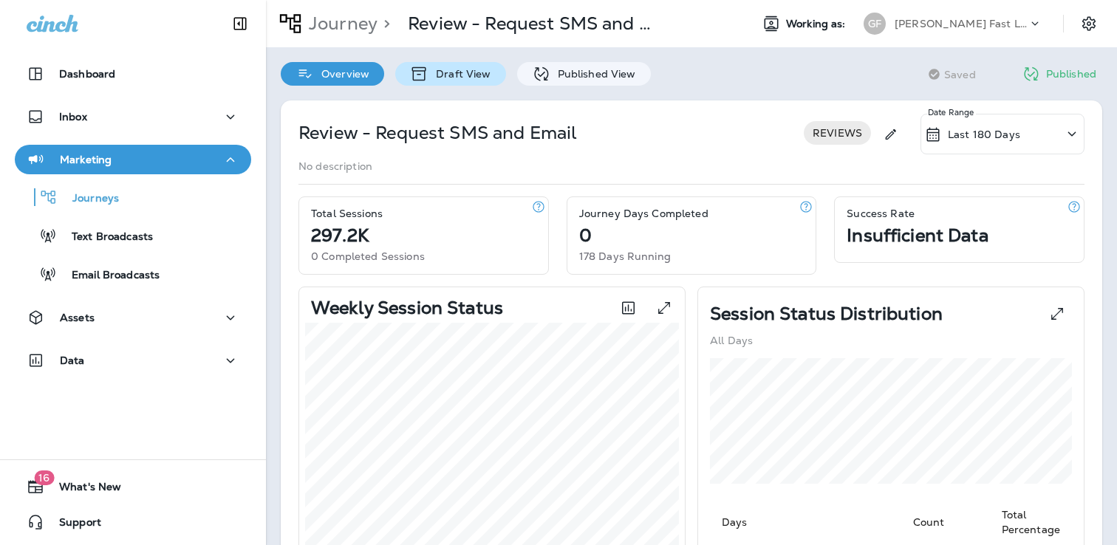
click at [445, 74] on p "Draft View" at bounding box center [459, 74] width 62 height 12
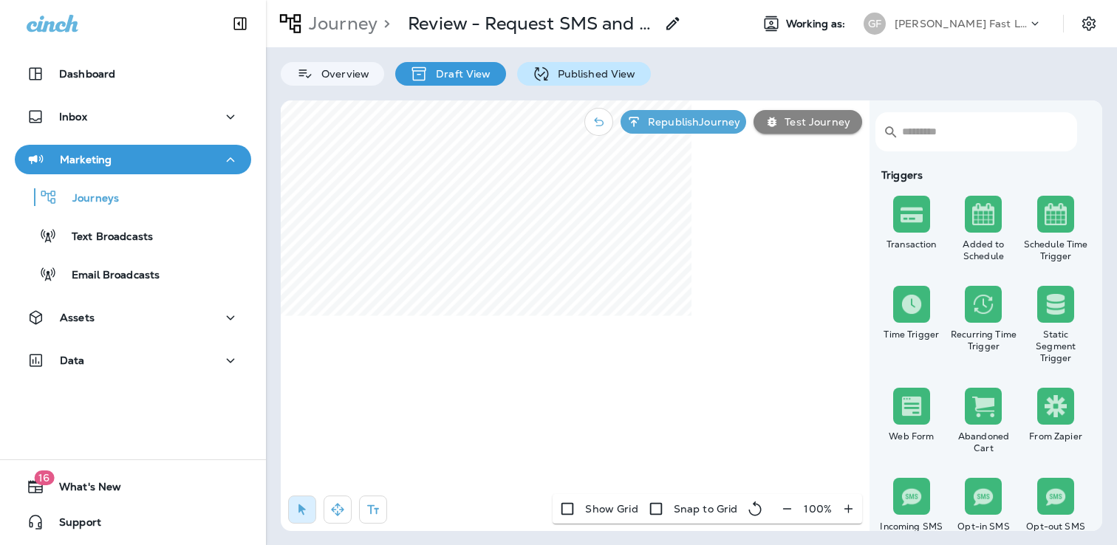
click at [561, 77] on p "Published View" at bounding box center [593, 74] width 86 height 12
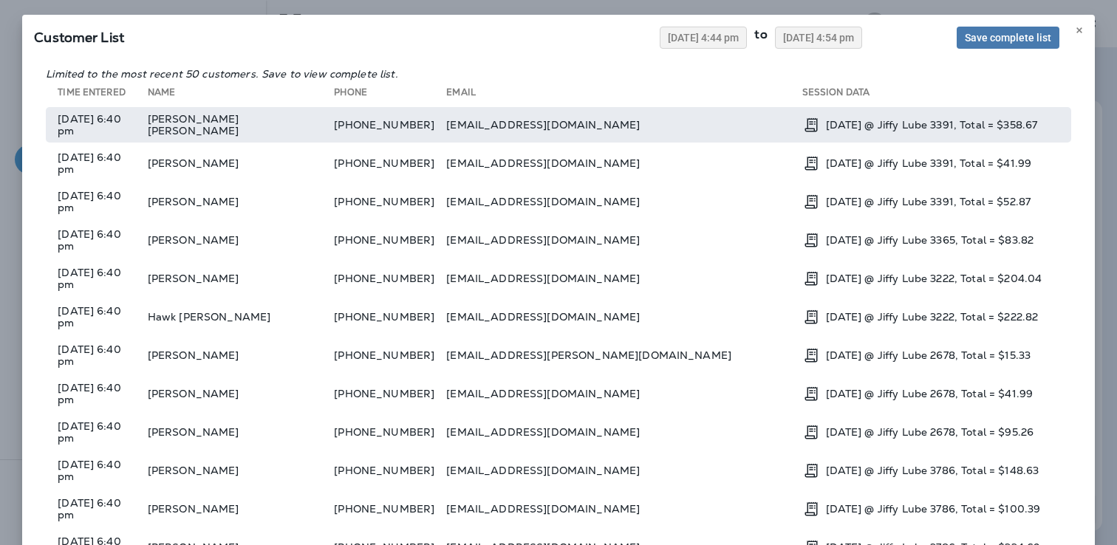
click at [424, 120] on td "[PHONE_NUMBER]" at bounding box center [390, 124] width 112 height 35
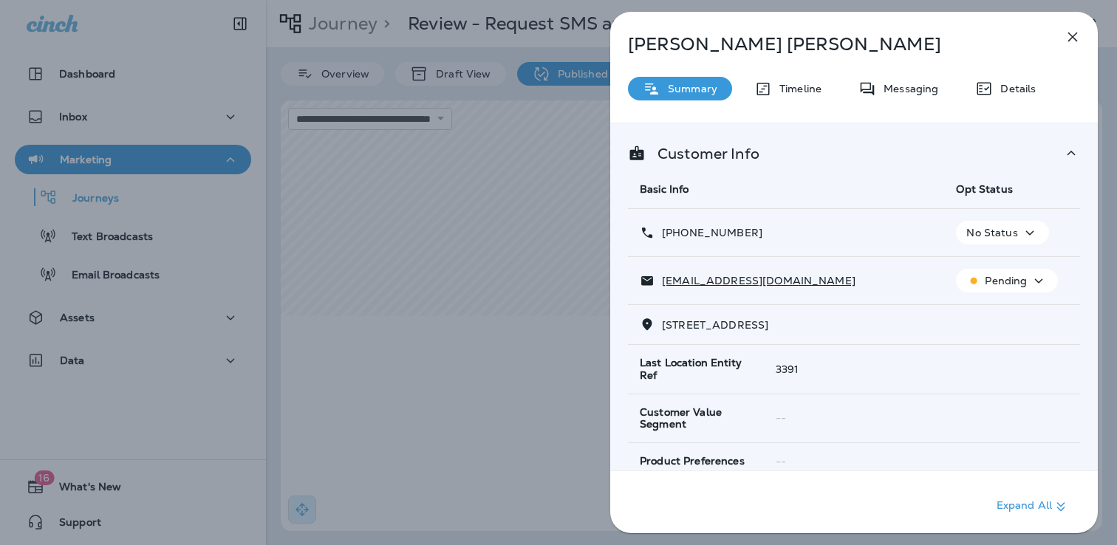
scroll to position [318, 0]
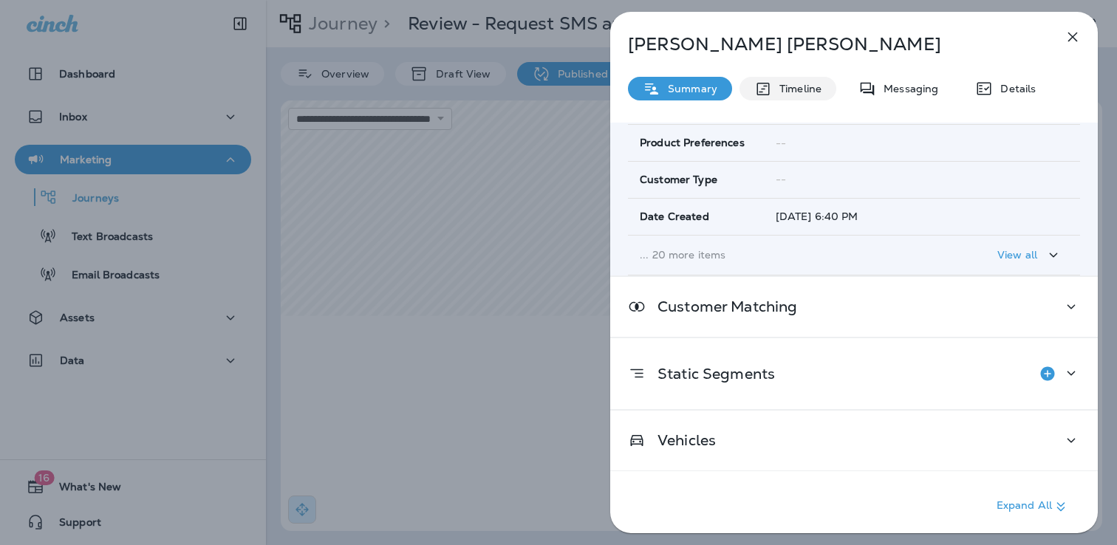
click at [812, 81] on div "Timeline" at bounding box center [787, 89] width 97 height 24
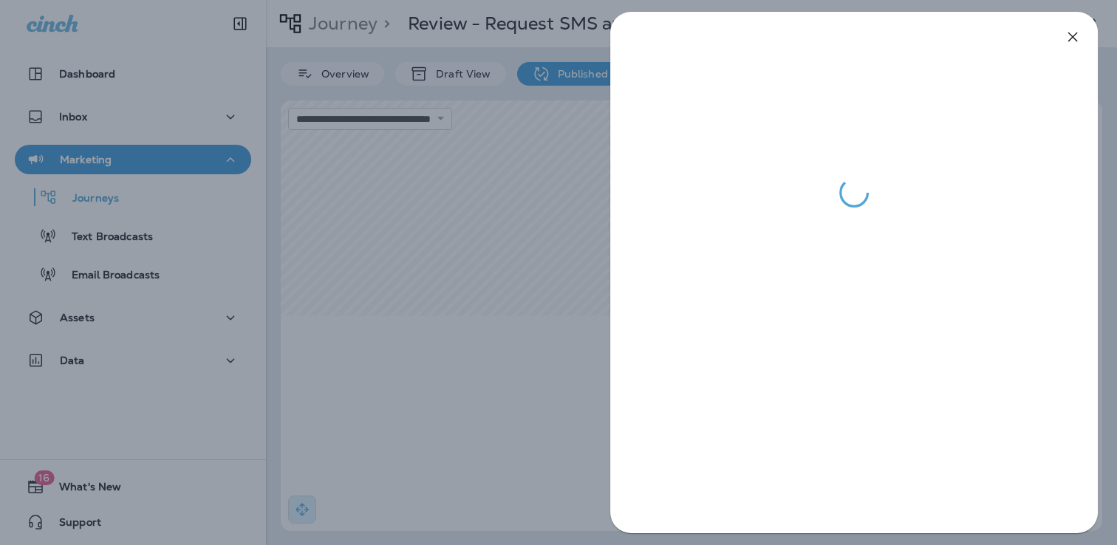
click at [528, 191] on div at bounding box center [558, 272] width 1117 height 545
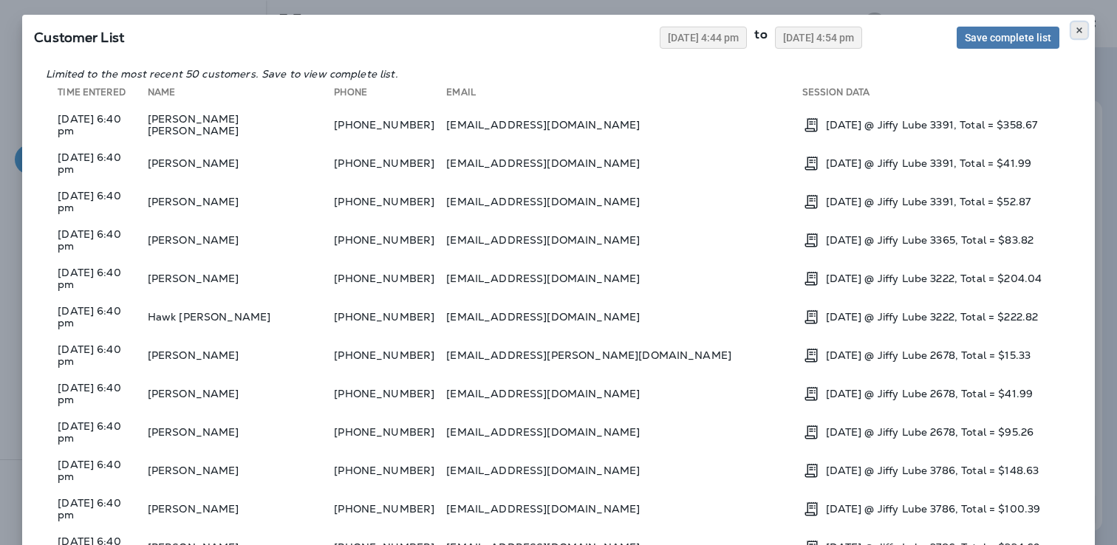
click at [1081, 32] on icon at bounding box center [1079, 30] width 9 height 9
